Goal: Check status

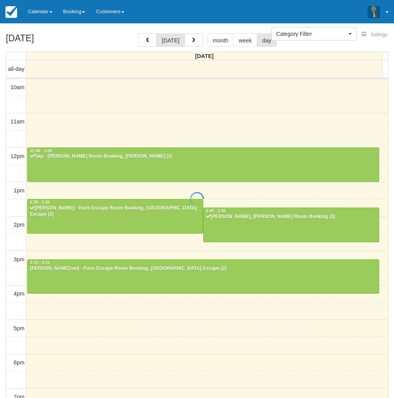
select select
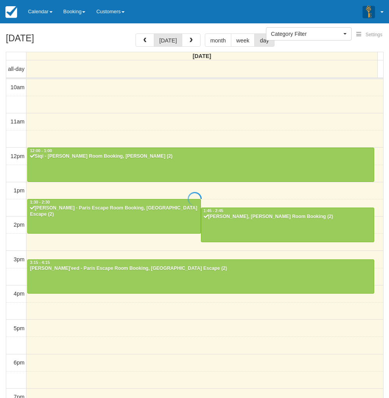
scroll to position [109, 0]
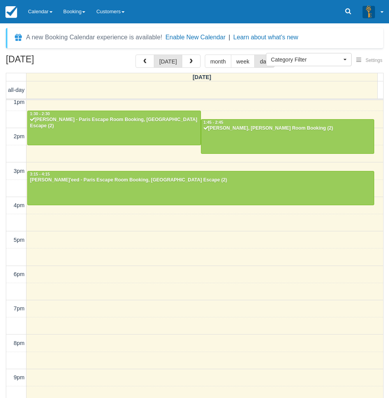
click at [2, 159] on div "September 29, 2025 today month week day Monday all-day 10am 11am 12pm 1pm 2pm 3…" at bounding box center [194, 237] width 389 height 366
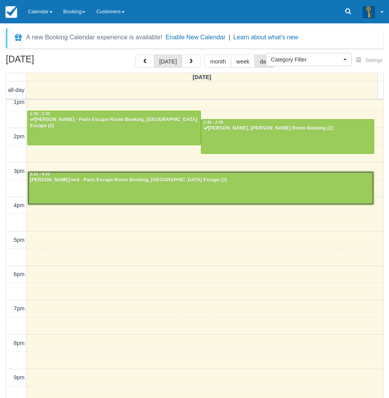
click at [88, 191] on div at bounding box center [201, 187] width 346 height 33
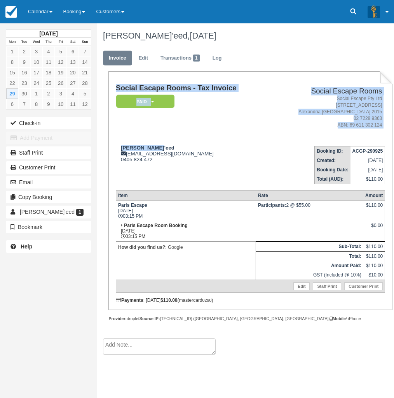
drag, startPoint x: 161, startPoint y: 144, endPoint x: 112, endPoint y: 147, distance: 48.7
click at [112, 147] on div "Social Escape Rooms - Tax Invoice Paid   Pending Reserved Deposit Blocked for C…" at bounding box center [251, 190] width 284 height 238
click at [154, 148] on div "Collis Ta'eed whoiscollis@gmail.com 0405 824 472" at bounding box center [193, 154] width 155 height 18
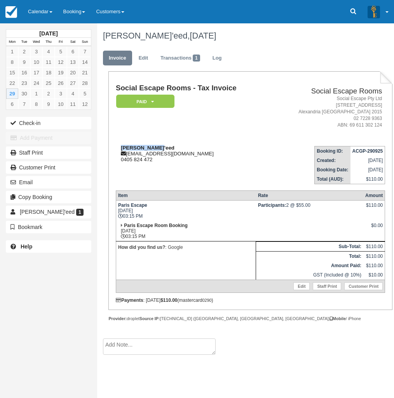
drag, startPoint x: 153, startPoint y: 147, endPoint x: 119, endPoint y: 147, distance: 34.2
click at [119, 147] on div "Collis Ta'eed whoiscollis@gmail.com 0405 824 472" at bounding box center [193, 154] width 155 height 18
copy strong "Collis Ta'eed"
click at [34, 9] on link "Calendar" at bounding box center [40, 11] width 35 height 23
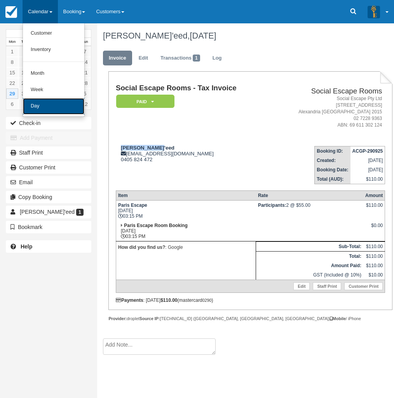
click at [33, 102] on link "Day" at bounding box center [53, 106] width 61 height 16
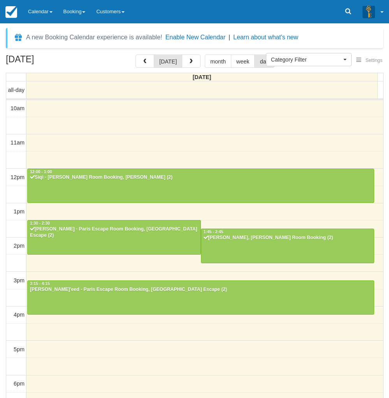
select select
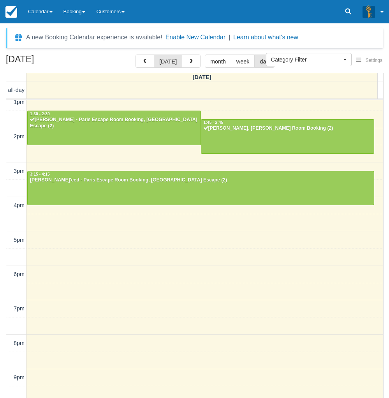
click at [2, 186] on div "[DATE] [DATE] month week day [DATE] all-day 10am 11am 12pm 1pm 2pm 3pm 4pm 5pm …" at bounding box center [194, 237] width 389 height 366
click at [34, 6] on link "Calendar" at bounding box center [40, 11] width 35 height 23
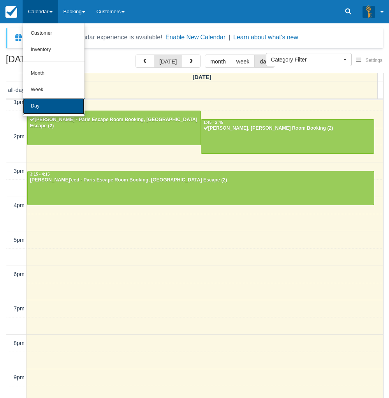
click at [31, 105] on link "Day" at bounding box center [53, 106] width 61 height 16
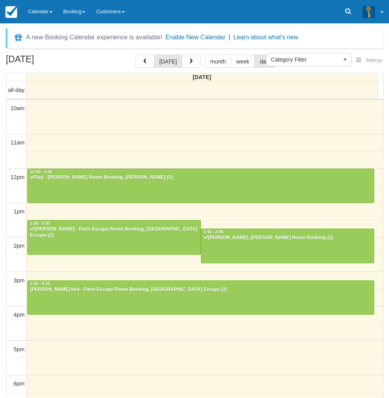
select select
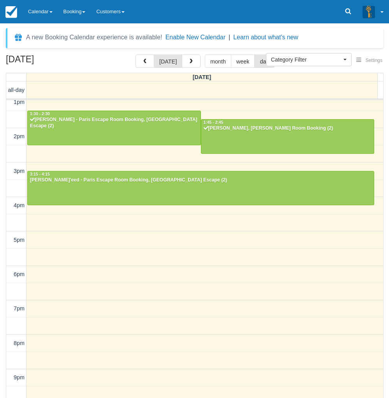
click at [4, 316] on div "September 29, 2025 today month week day Monday all-day 10am 11am 12pm 1pm 2pm 3…" at bounding box center [194, 237] width 389 height 366
click at [45, 10] on link "Calendar" at bounding box center [40, 11] width 35 height 23
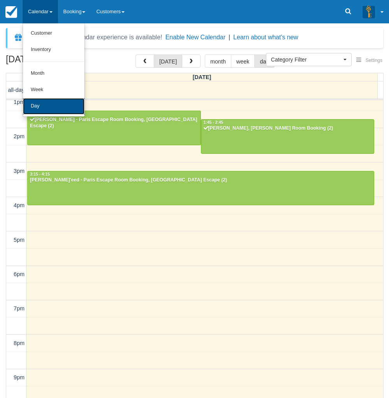
click at [37, 110] on link "Day" at bounding box center [53, 106] width 61 height 16
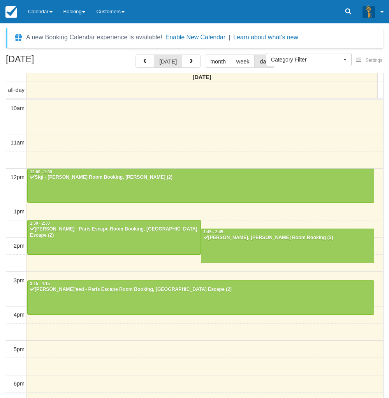
select select
